Goal: Navigation & Orientation: Understand site structure

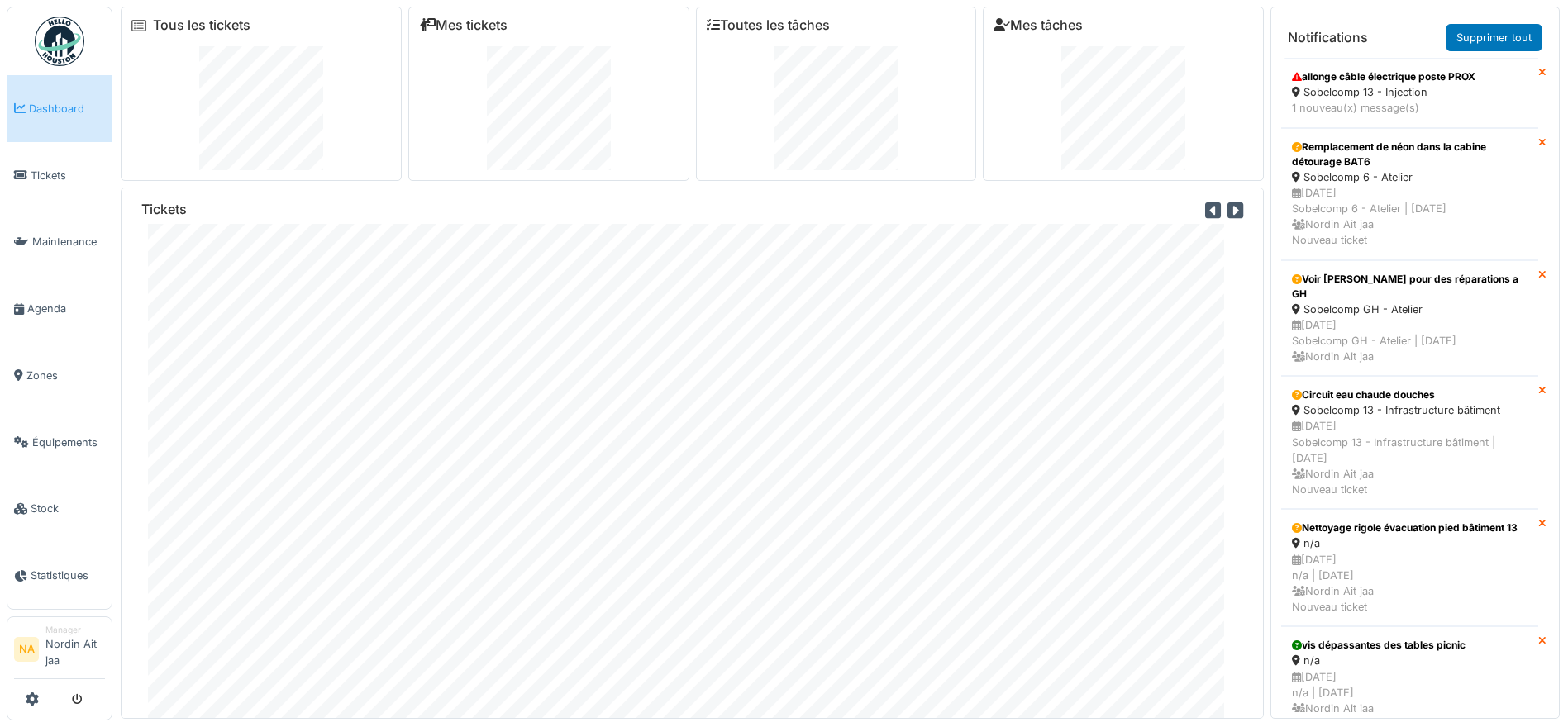
drag, startPoint x: 1352, startPoint y: 102, endPoint x: 1101, endPoint y: 179, distance: 262.5
click at [1101, 179] on div "Mes tâches" at bounding box center [1123, 94] width 281 height 174
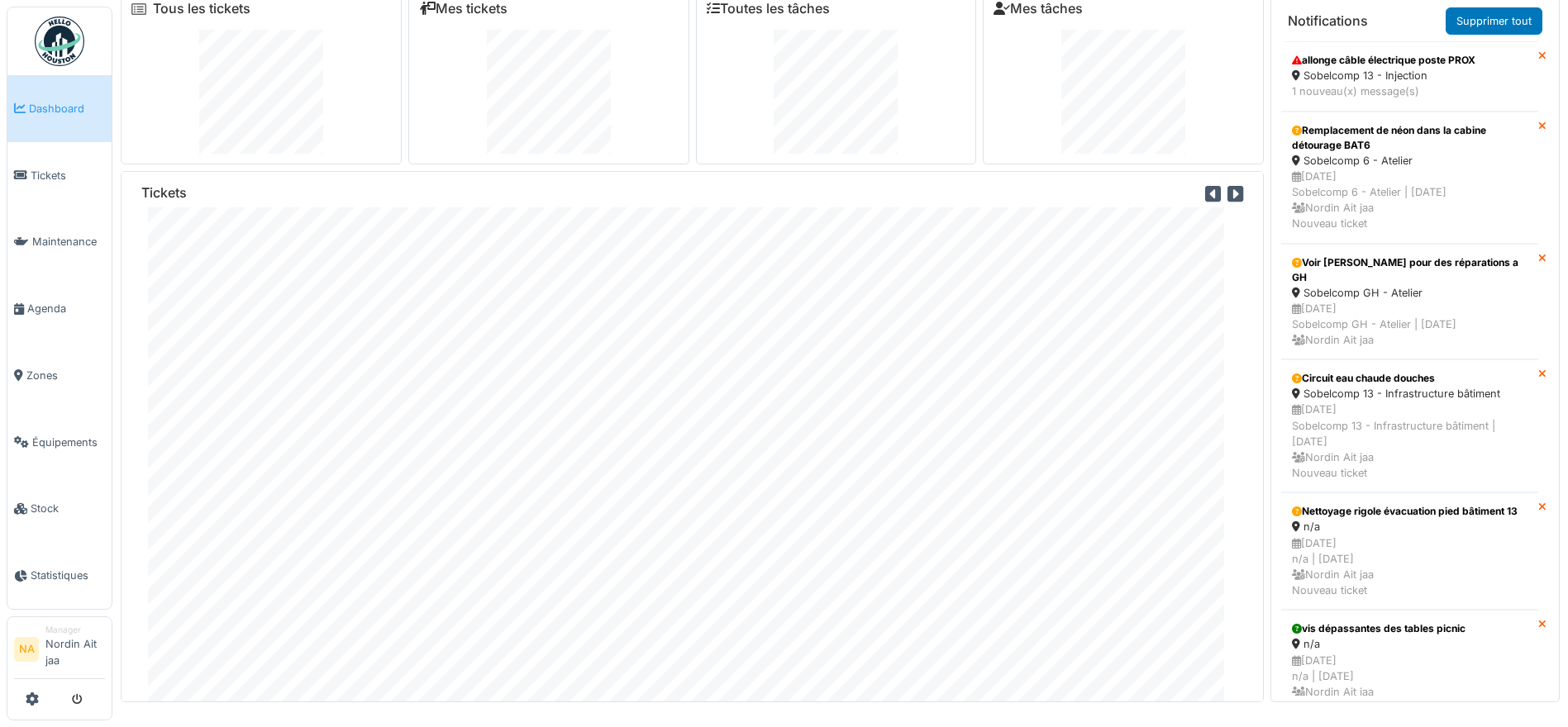
scroll to position [17, 0]
click at [80, 137] on link "Dashboard" at bounding box center [59, 109] width 105 height 67
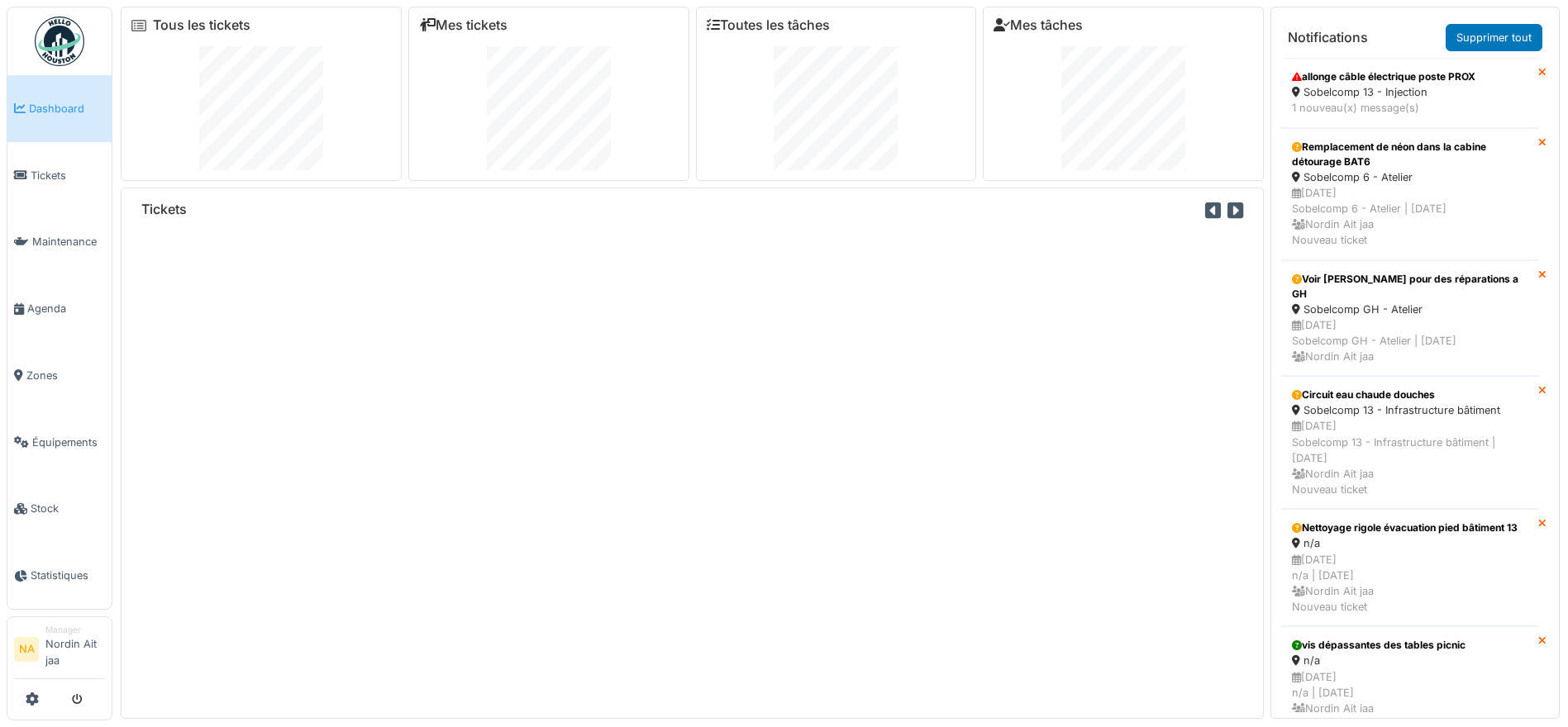
click at [59, 168] on span "Tickets" at bounding box center [68, 175] width 75 height 15
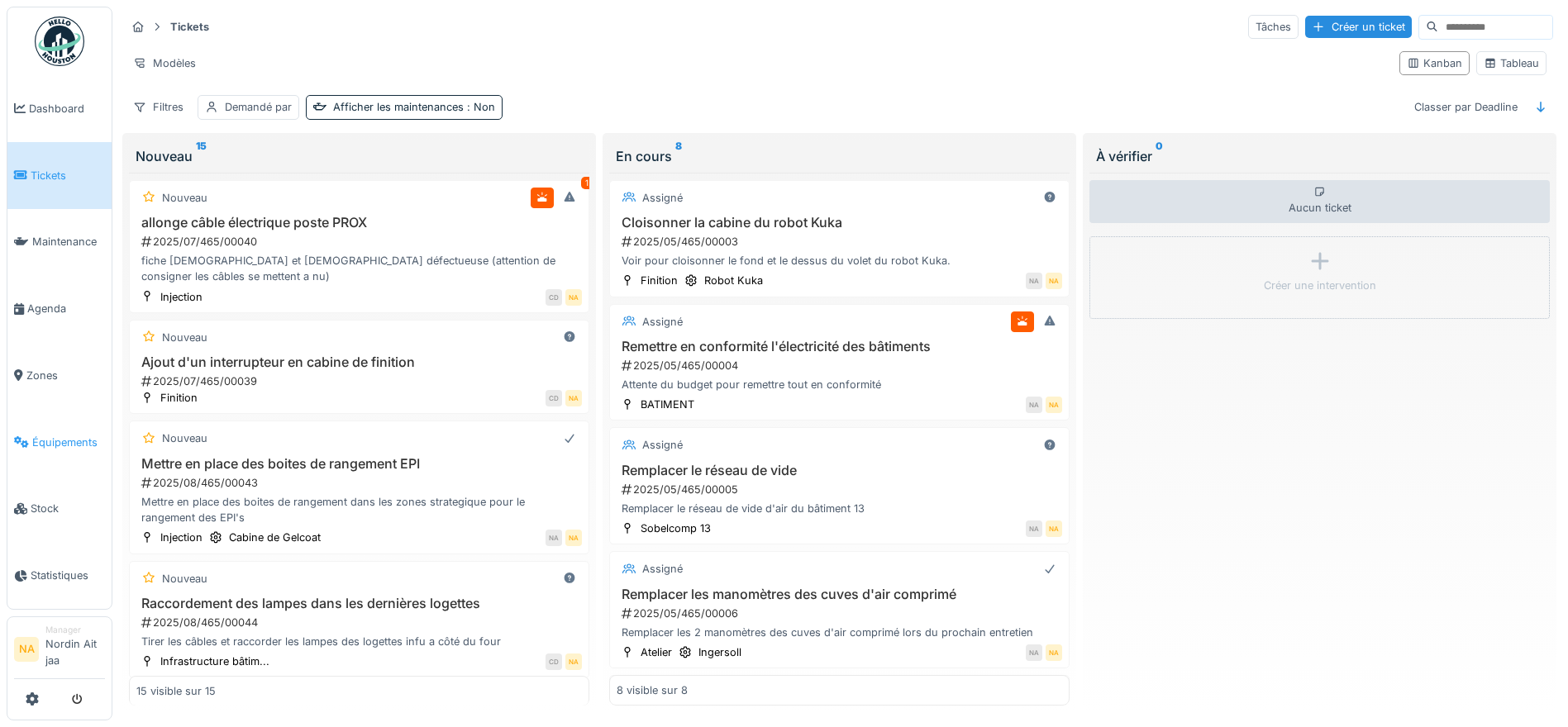
click at [64, 441] on span "Équipements" at bounding box center [68, 442] width 73 height 15
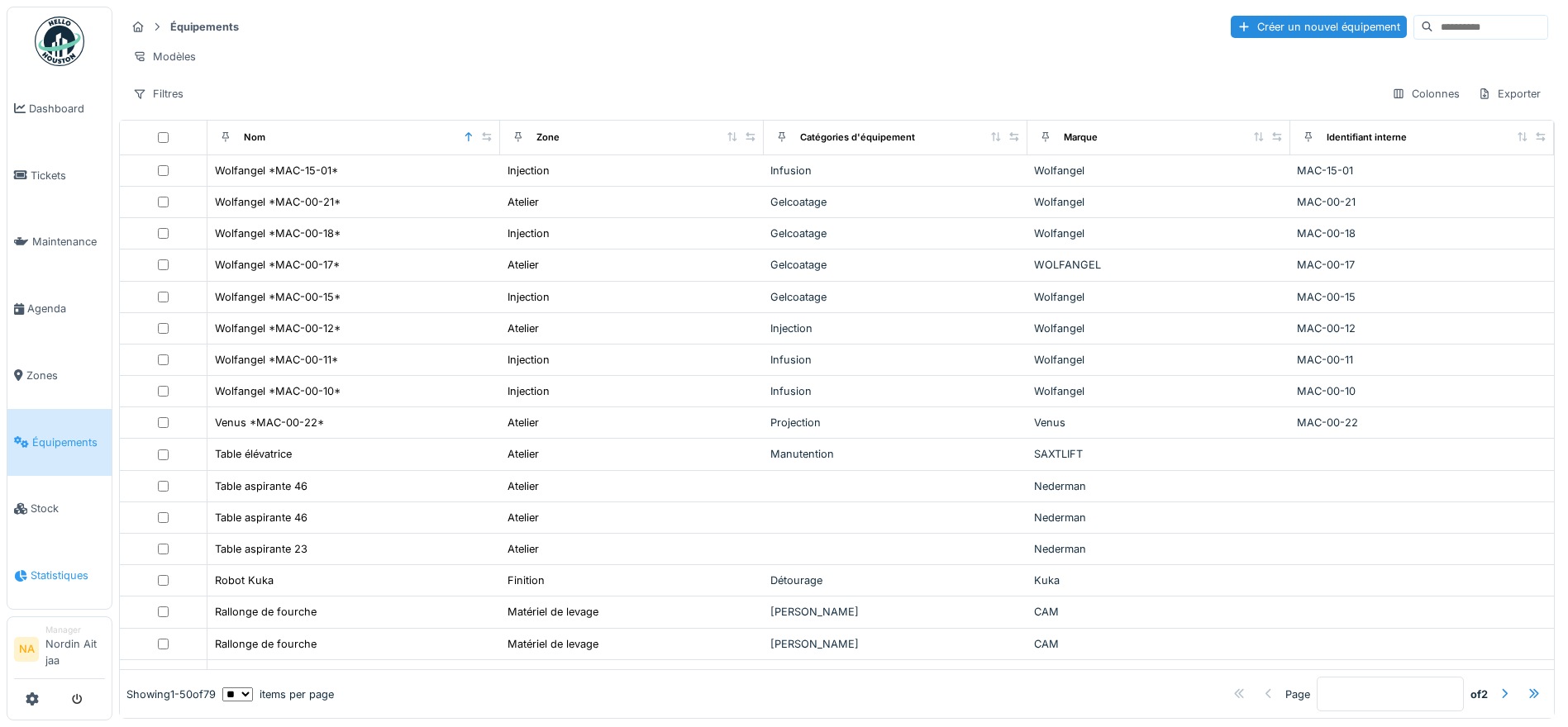
click at [22, 572] on icon at bounding box center [20, 576] width 14 height 12
